Goal: Task Accomplishment & Management: Manage account settings

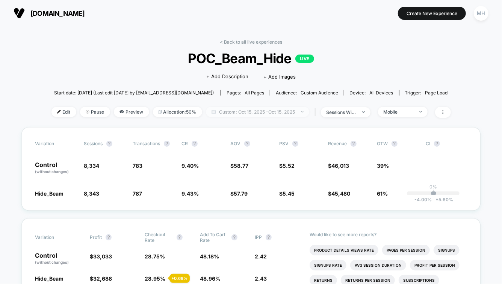
click at [250, 111] on span "Custom: Oct 15, 2025 - Oct 15, 2025" at bounding box center [257, 112] width 103 height 10
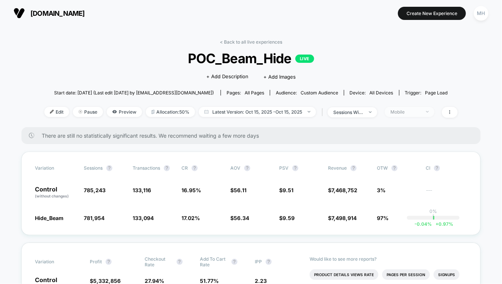
click at [398, 113] on div "Mobile" at bounding box center [406, 112] width 30 height 6
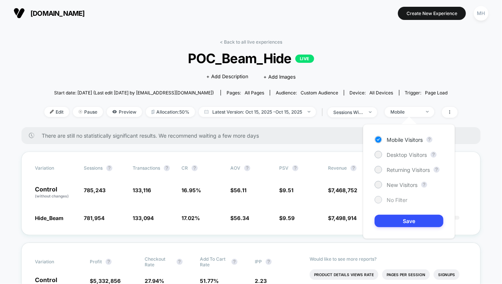
click at [378, 200] on div at bounding box center [378, 200] width 6 height 6
click at [386, 222] on button "Save" at bounding box center [409, 221] width 69 height 12
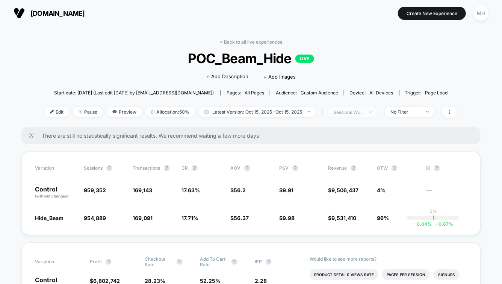
click at [366, 114] on span "sessions with impression" at bounding box center [353, 112] width 50 height 10
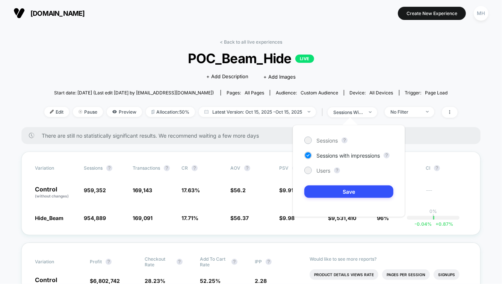
click at [365, 184] on div "Sessions ? Sessions with impressions ? Users ? Save" at bounding box center [349, 171] width 112 height 92
click at [365, 190] on button "Save" at bounding box center [348, 191] width 89 height 12
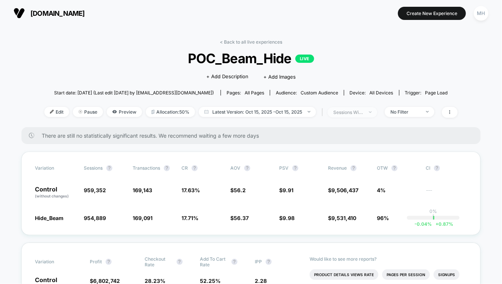
click at [366, 110] on span "sessions with impression" at bounding box center [353, 112] width 50 height 10
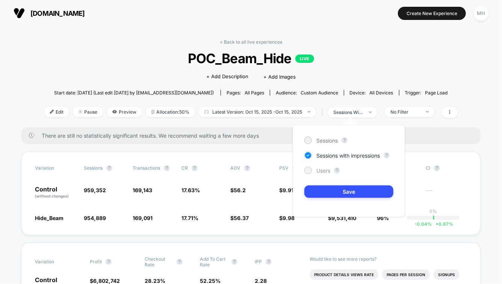
click at [311, 170] on div at bounding box center [308, 171] width 8 height 8
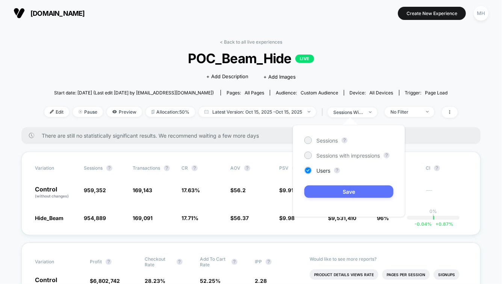
click at [318, 194] on button "Save" at bounding box center [348, 191] width 89 height 12
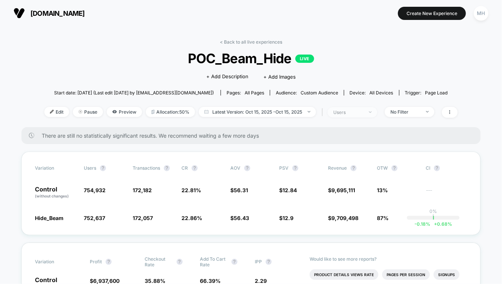
click at [352, 114] on div "users" at bounding box center [348, 112] width 30 height 6
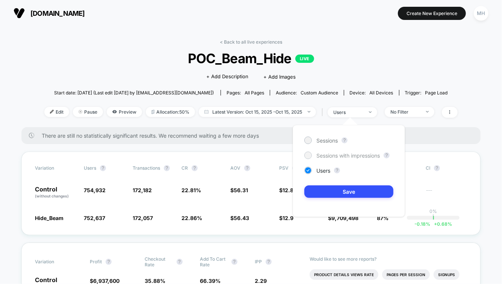
click at [324, 154] on span "Sessions with impressions" at bounding box center [348, 155] width 64 height 6
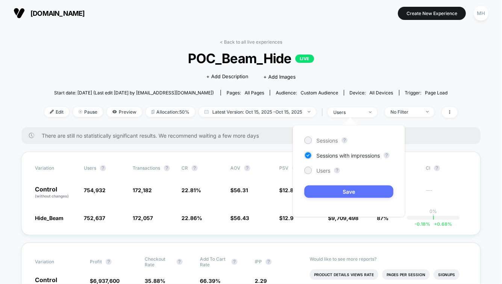
click at [324, 189] on button "Save" at bounding box center [348, 191] width 89 height 12
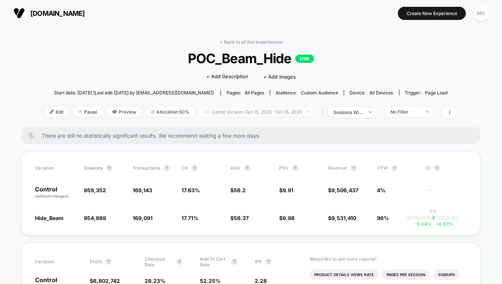
click at [262, 116] on span "Latest Version: [DATE] - [DATE]" at bounding box center [257, 112] width 117 height 10
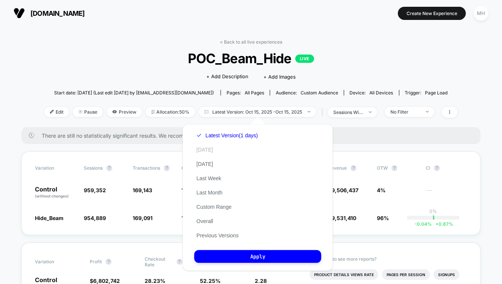
click at [205, 150] on button "[DATE]" at bounding box center [204, 149] width 21 height 7
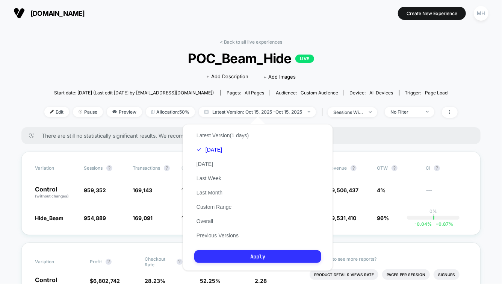
click at [247, 255] on button "Apply" at bounding box center [257, 256] width 127 height 13
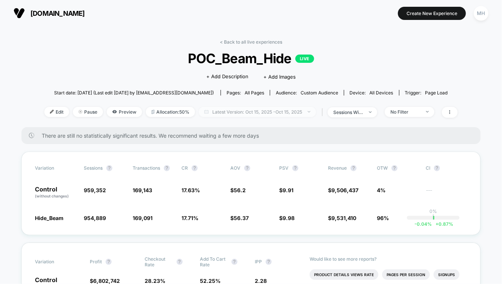
click at [247, 109] on span "Latest Version: [DATE] - [DATE]" at bounding box center [257, 112] width 117 height 10
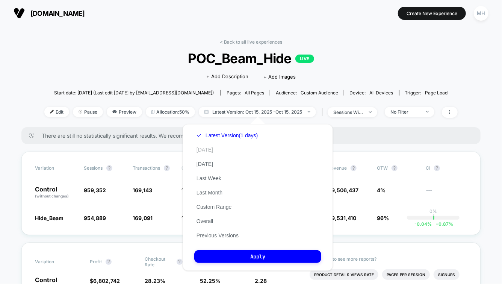
click at [205, 150] on button "[DATE]" at bounding box center [204, 149] width 21 height 7
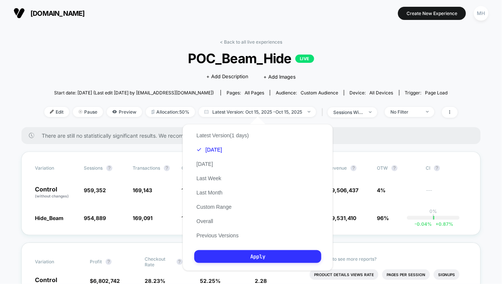
click at [244, 252] on button "Apply" at bounding box center [257, 256] width 127 height 13
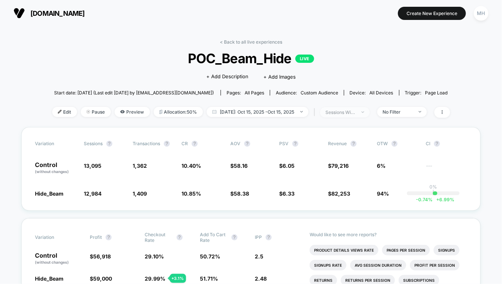
click at [364, 113] on span "sessions with impression" at bounding box center [345, 112] width 50 height 10
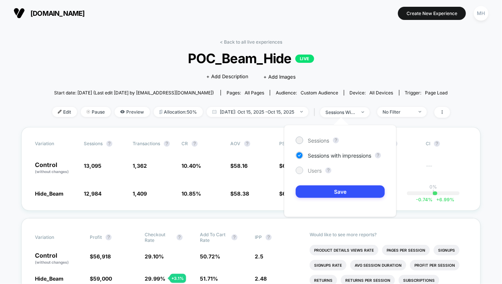
click at [307, 168] on div "Users" at bounding box center [309, 171] width 26 height 8
click at [312, 197] on div "Sessions ? Sessions with impressions ? Users ? Save" at bounding box center [340, 171] width 112 height 92
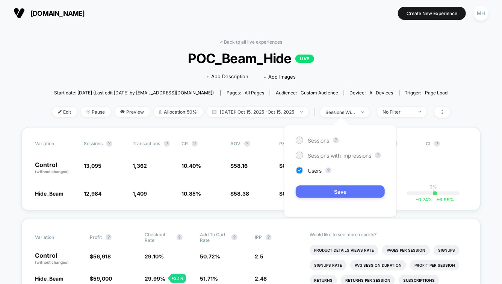
click at [310, 194] on button "Save" at bounding box center [340, 191] width 89 height 12
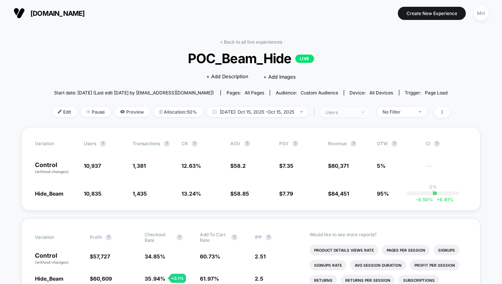
click at [342, 116] on span "users" at bounding box center [345, 112] width 50 height 10
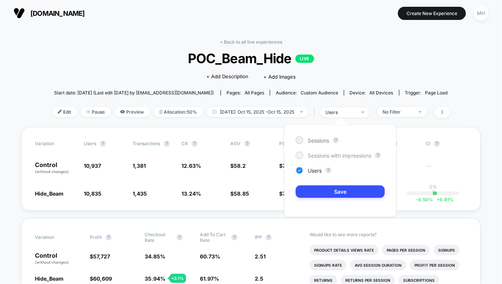
click at [304, 154] on div "Sessions with impressions" at bounding box center [334, 155] width 76 height 8
click at [315, 182] on div "Sessions ? Sessions with impressions ? Users ? Save" at bounding box center [340, 171] width 112 height 92
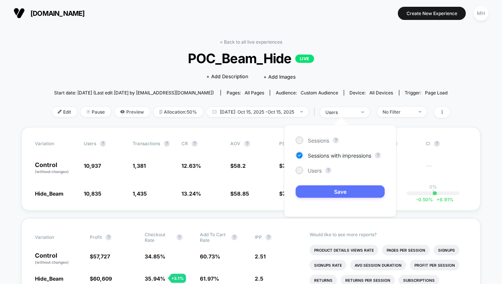
click at [313, 191] on button "Save" at bounding box center [340, 191] width 89 height 12
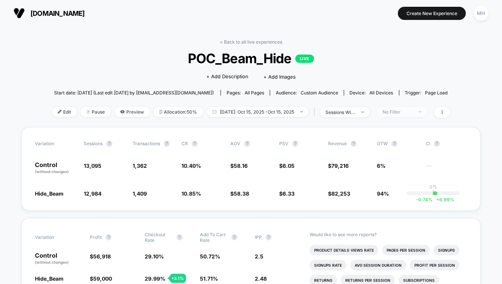
click at [421, 108] on span "No Filter" at bounding box center [402, 112] width 50 height 10
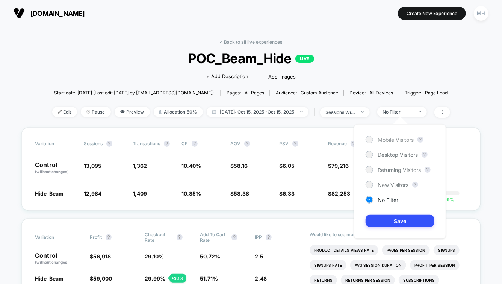
click at [370, 141] on div at bounding box center [369, 139] width 6 height 6
click at [371, 217] on button "Save" at bounding box center [400, 221] width 69 height 12
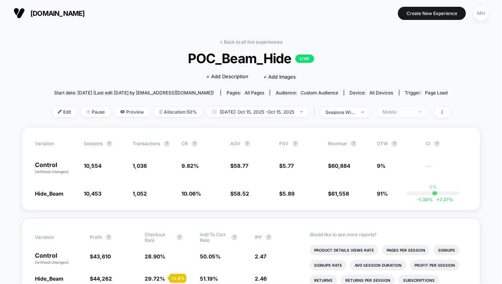
click at [399, 111] on div "Mobile" at bounding box center [398, 112] width 30 height 6
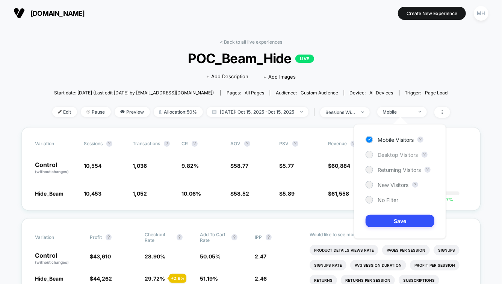
click at [380, 153] on span "Desktop Visitors" at bounding box center [398, 154] width 40 height 6
click at [373, 216] on button "Save" at bounding box center [400, 221] width 69 height 12
